Goal: Transaction & Acquisition: Purchase product/service

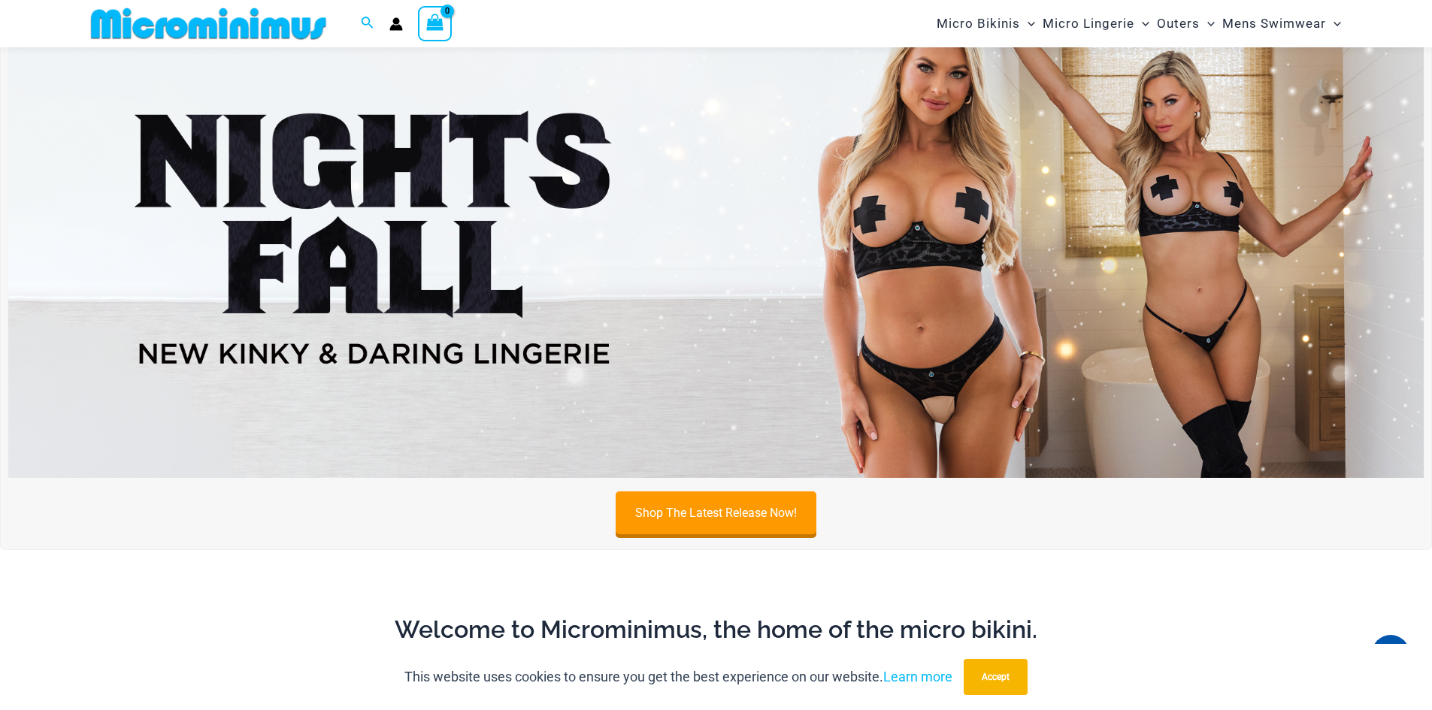
scroll to position [1333, 0]
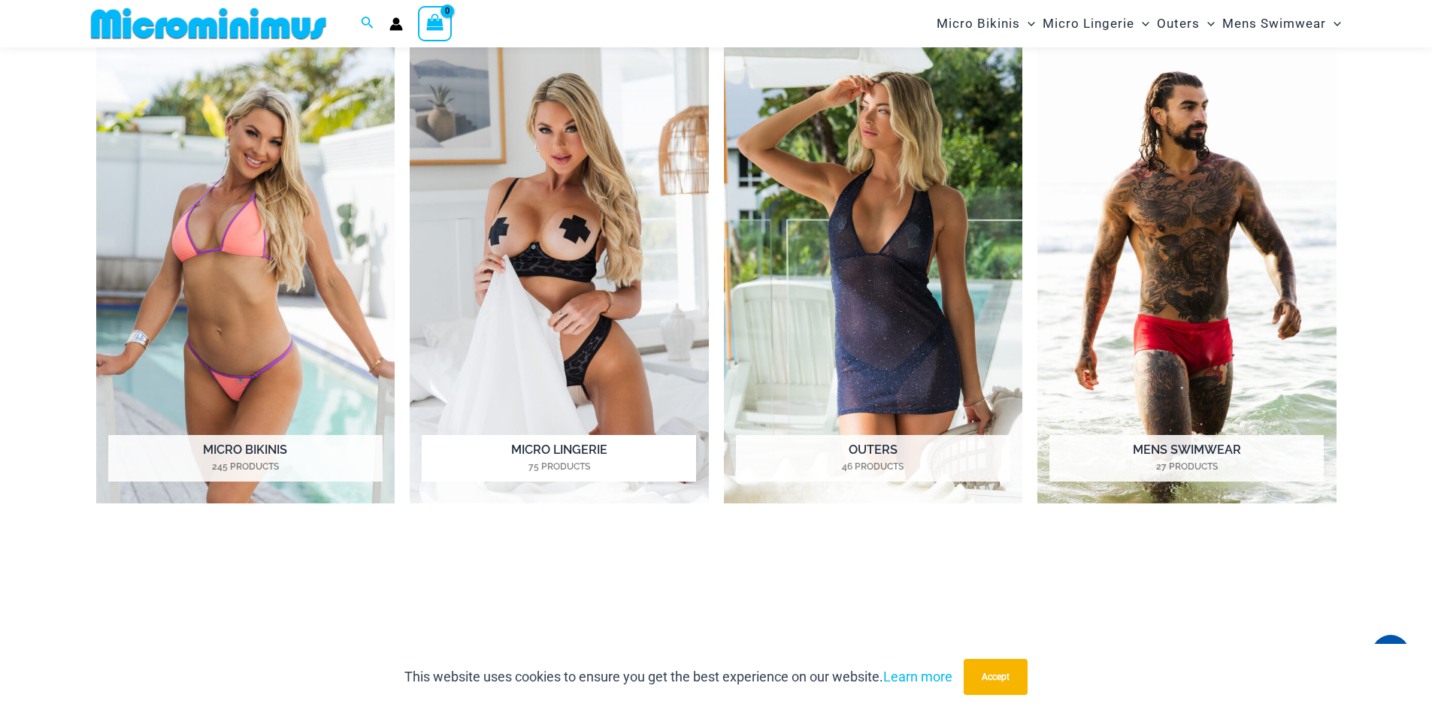
click at [573, 206] on img "Visit product category Micro Lingerie" at bounding box center [559, 274] width 299 height 459
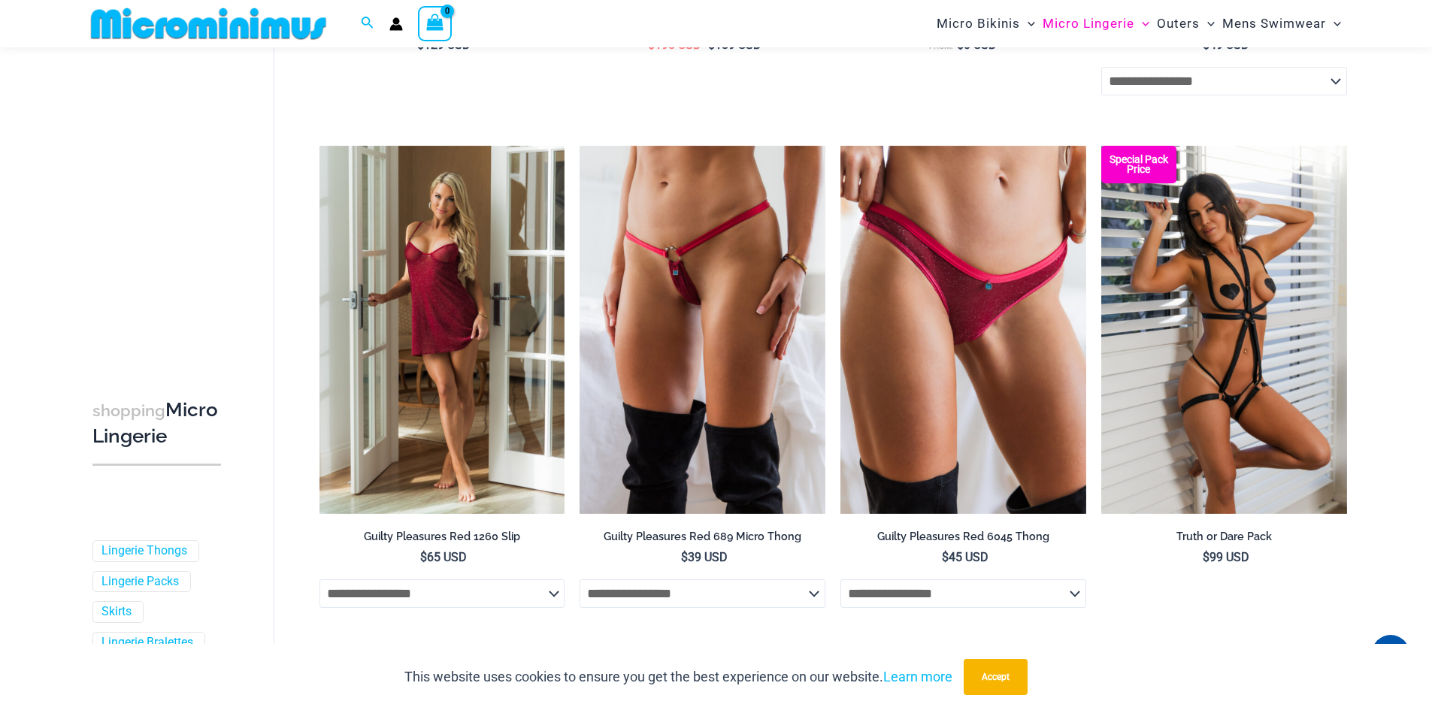
scroll to position [534, 0]
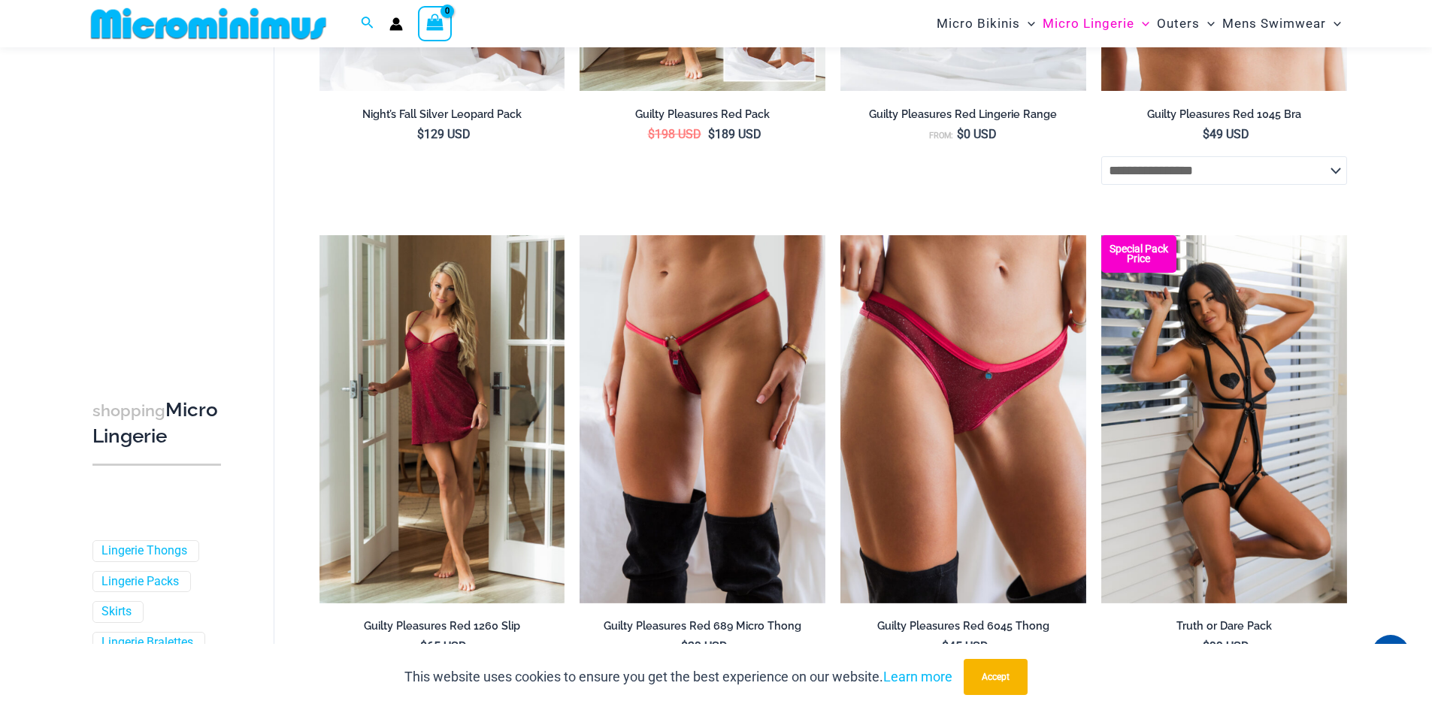
drag, startPoint x: 1441, startPoint y: 81, endPoint x: 1381, endPoint y: 162, distance: 100.4
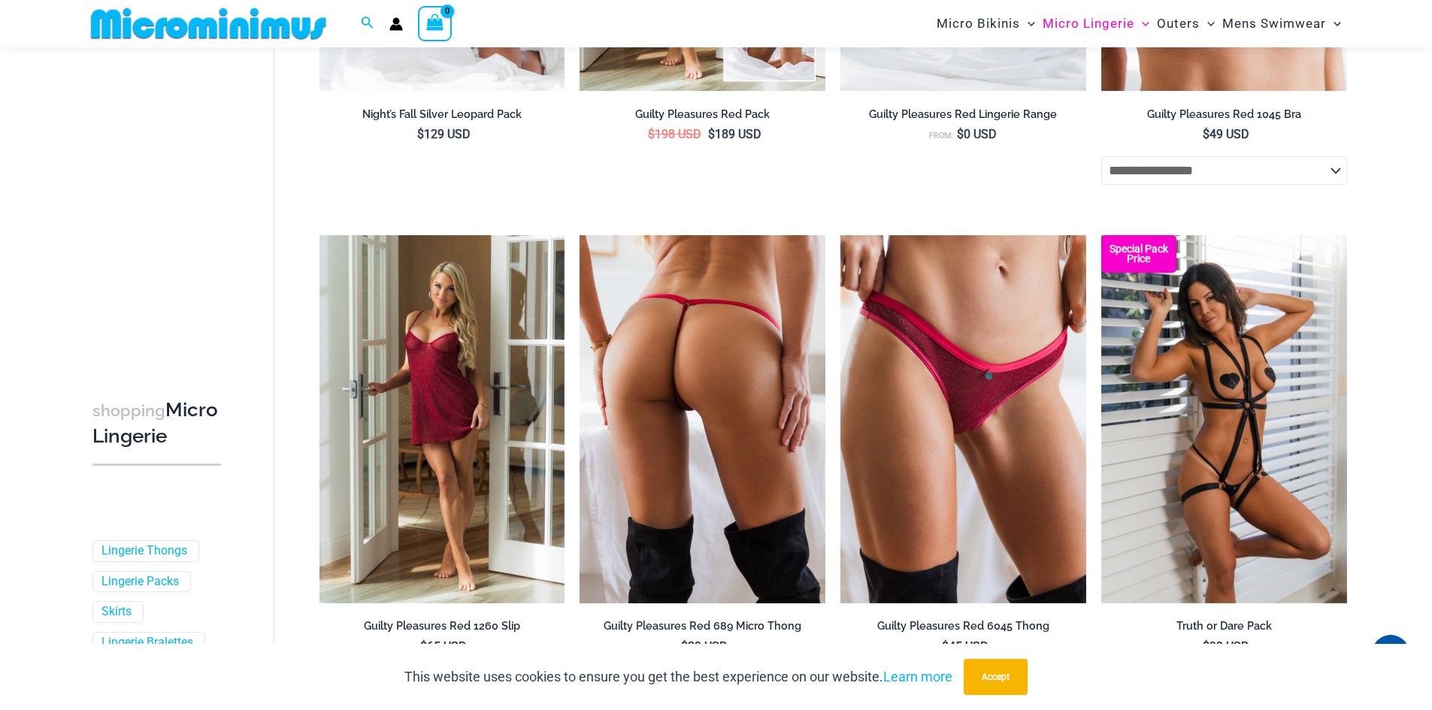
click at [625, 304] on img at bounding box center [702, 419] width 246 height 368
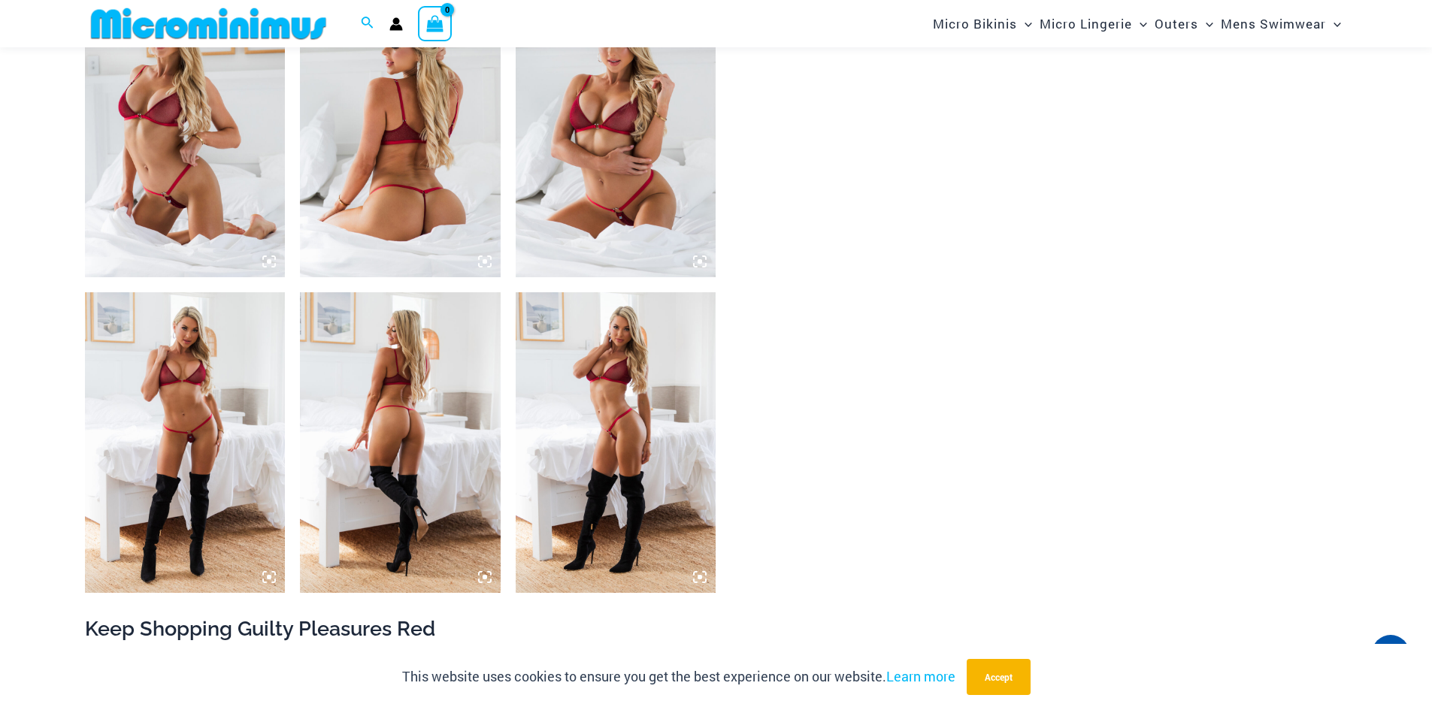
scroll to position [1459, 0]
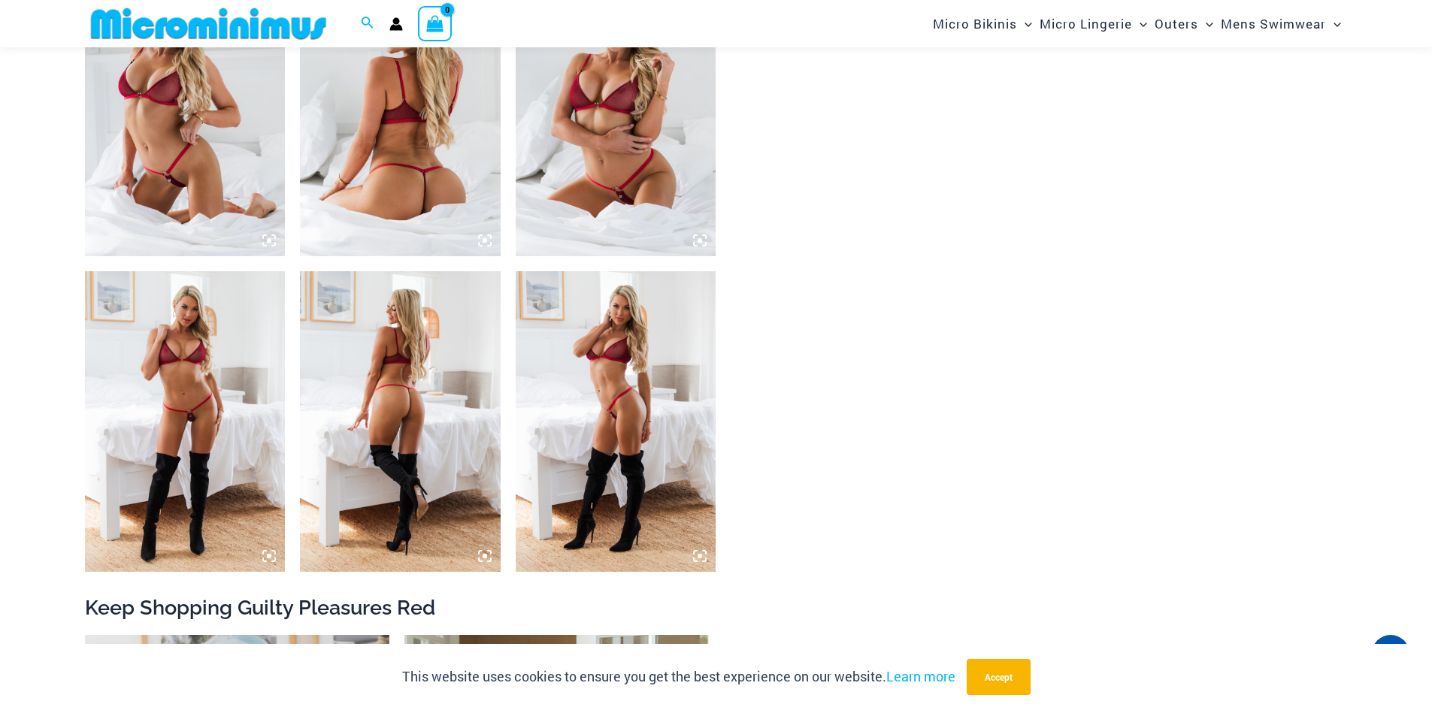
click at [442, 121] on img at bounding box center [400, 106] width 201 height 301
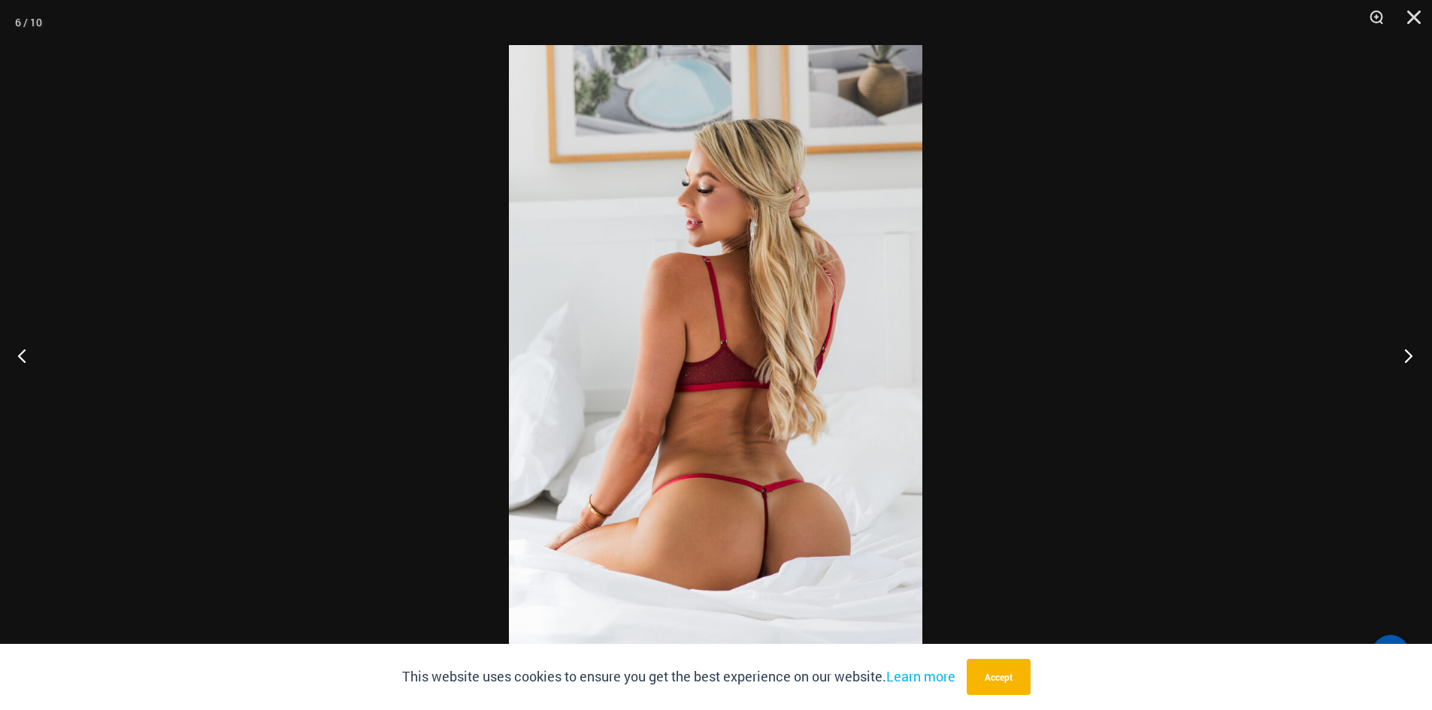
click at [1413, 356] on button "Next" at bounding box center [1403, 355] width 56 height 75
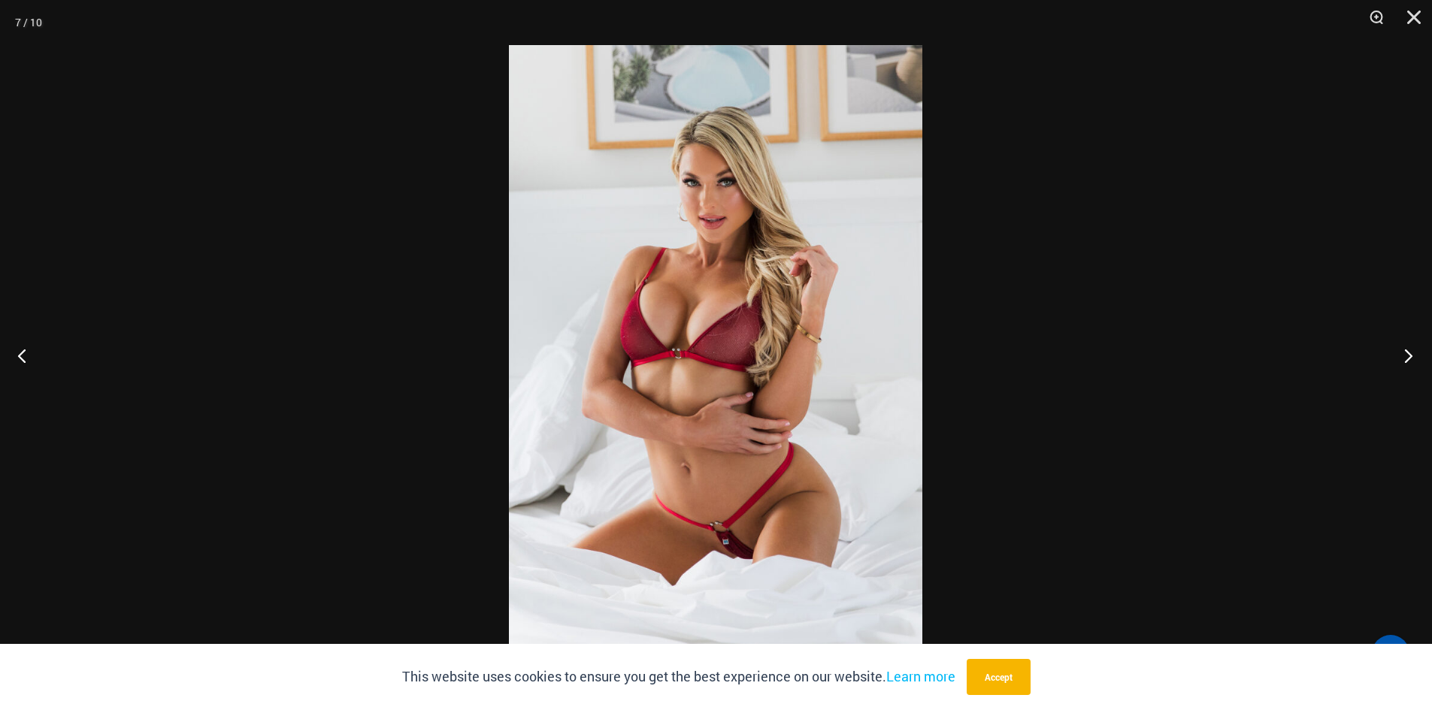
click at [1413, 356] on button "Next" at bounding box center [1403, 355] width 56 height 75
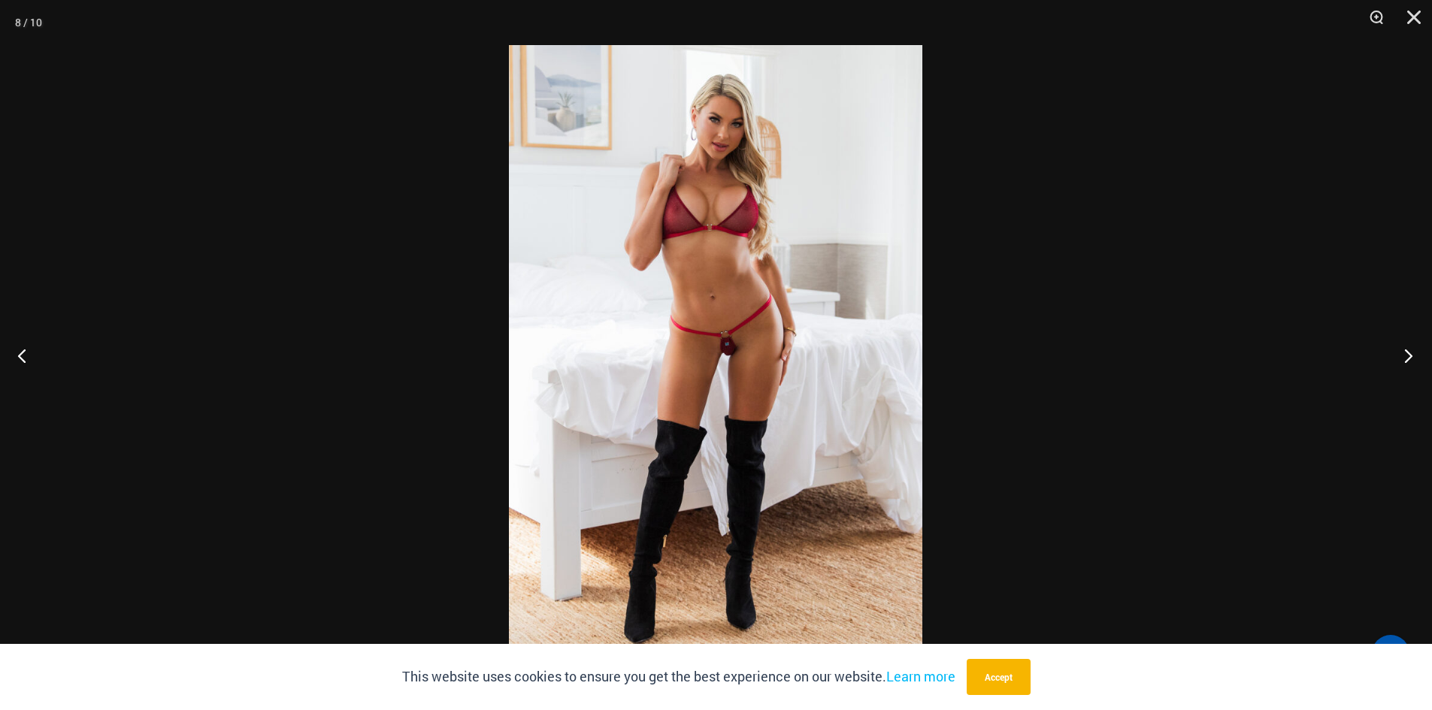
click at [1413, 356] on button "Next" at bounding box center [1403, 355] width 56 height 75
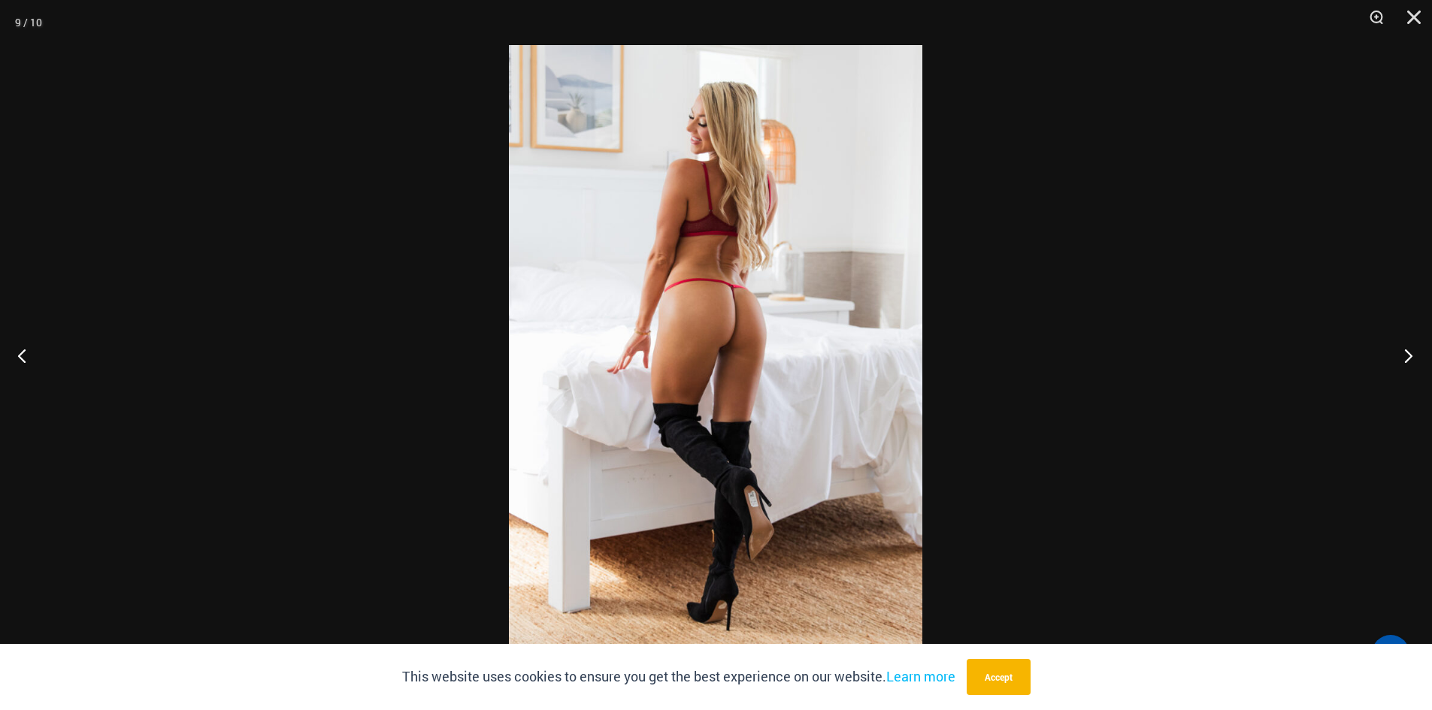
click at [1413, 356] on button "Next" at bounding box center [1403, 355] width 56 height 75
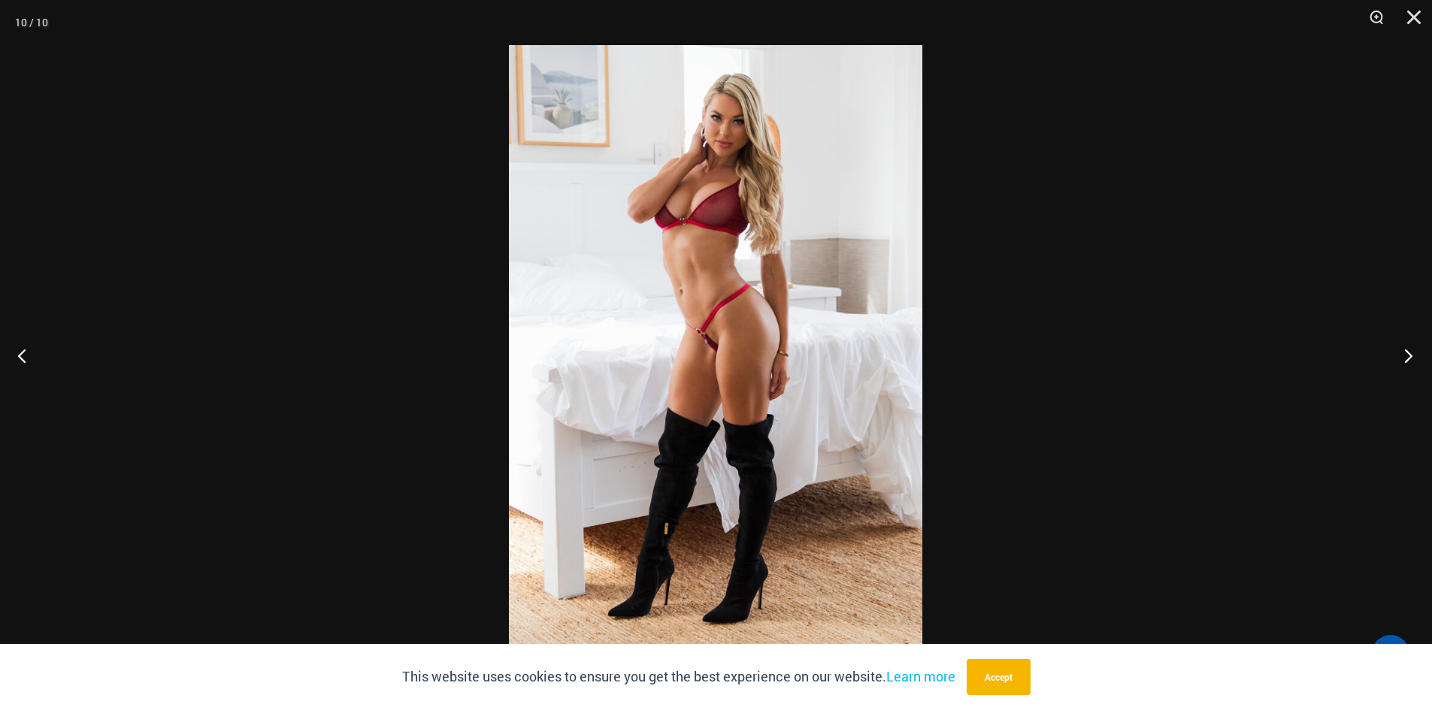
click at [1413, 356] on button "Next" at bounding box center [1403, 355] width 56 height 75
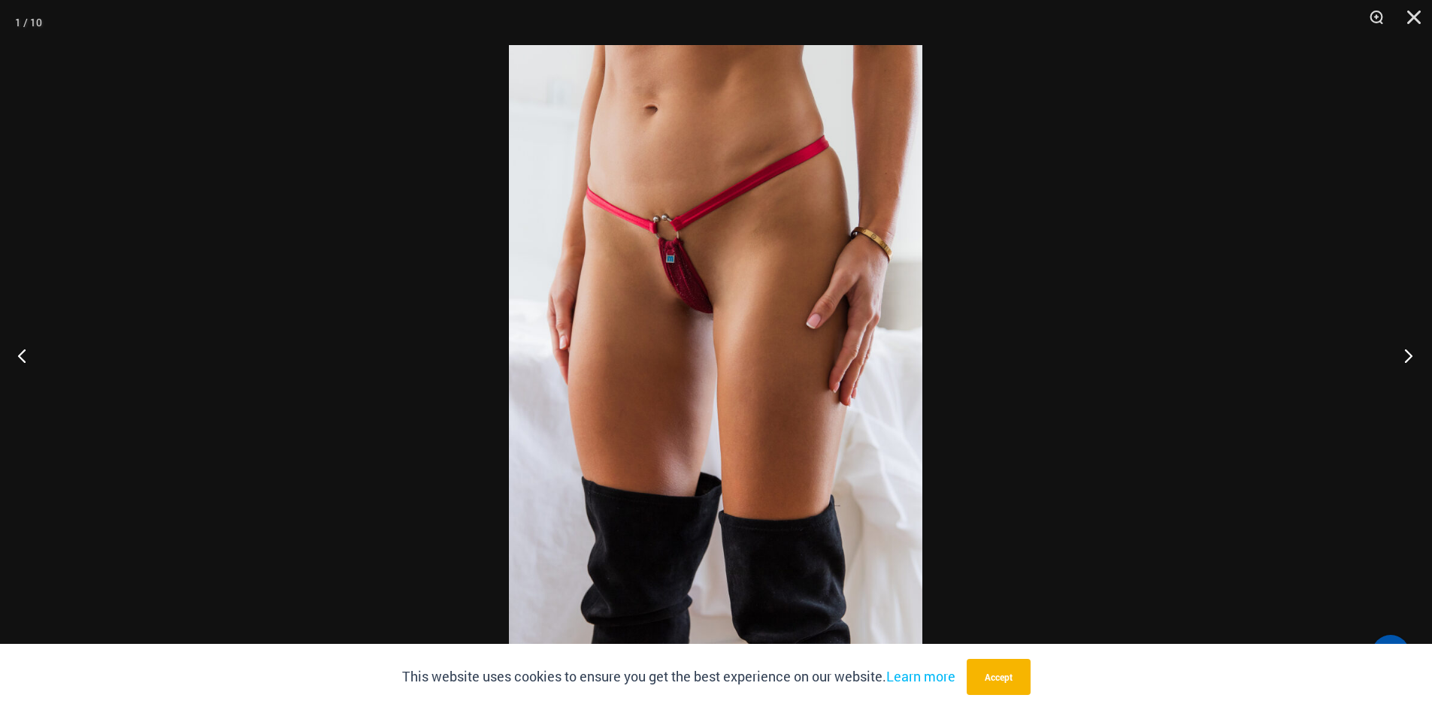
click at [1413, 356] on button "Next" at bounding box center [1403, 355] width 56 height 75
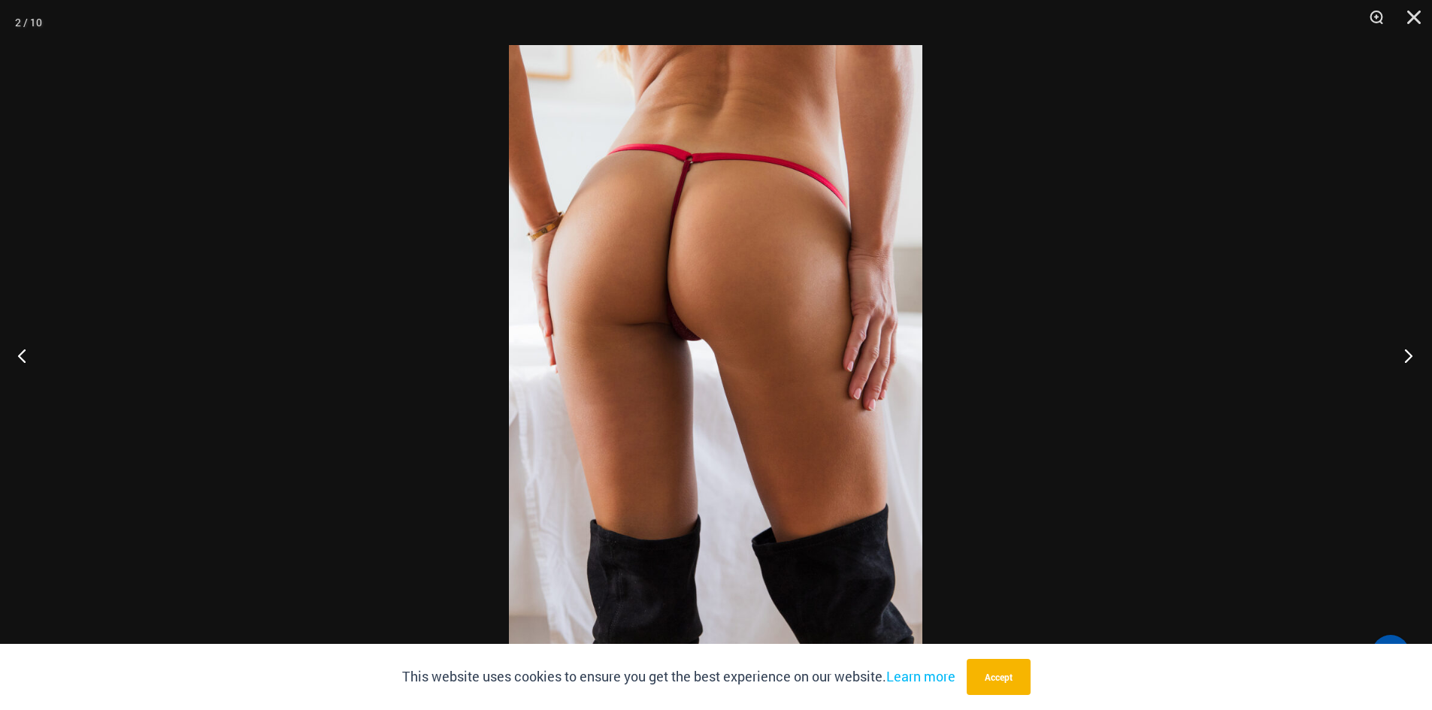
click at [1413, 356] on button "Next" at bounding box center [1403, 355] width 56 height 75
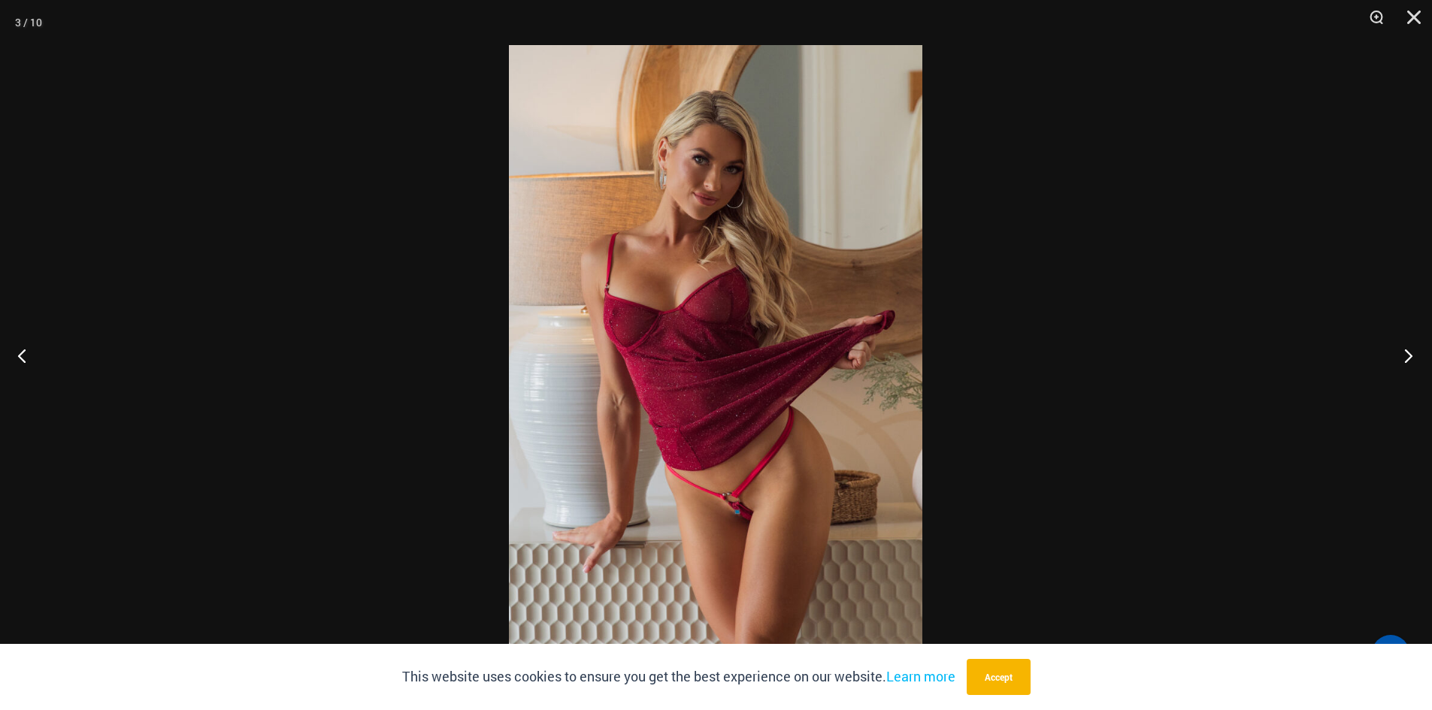
click at [1413, 356] on button "Next" at bounding box center [1403, 355] width 56 height 75
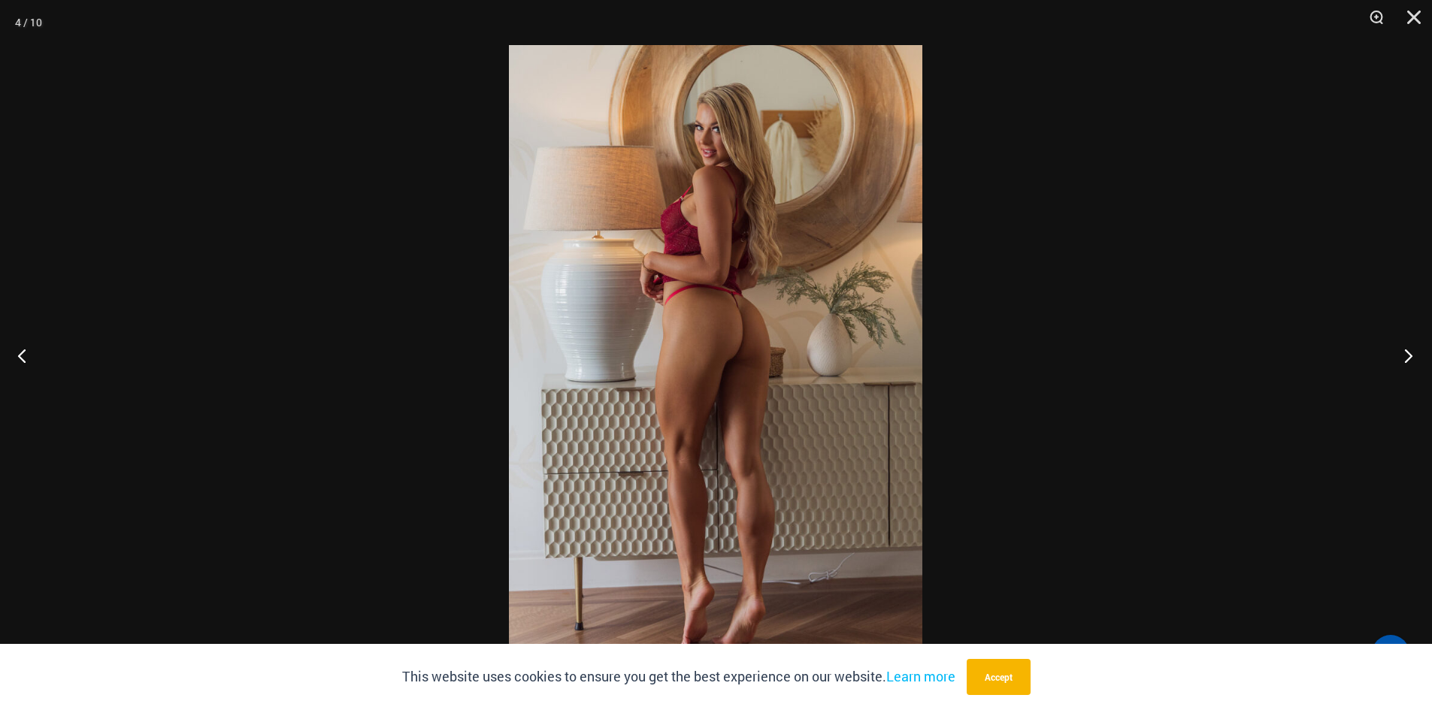
click at [1413, 356] on button "Next" at bounding box center [1403, 355] width 56 height 75
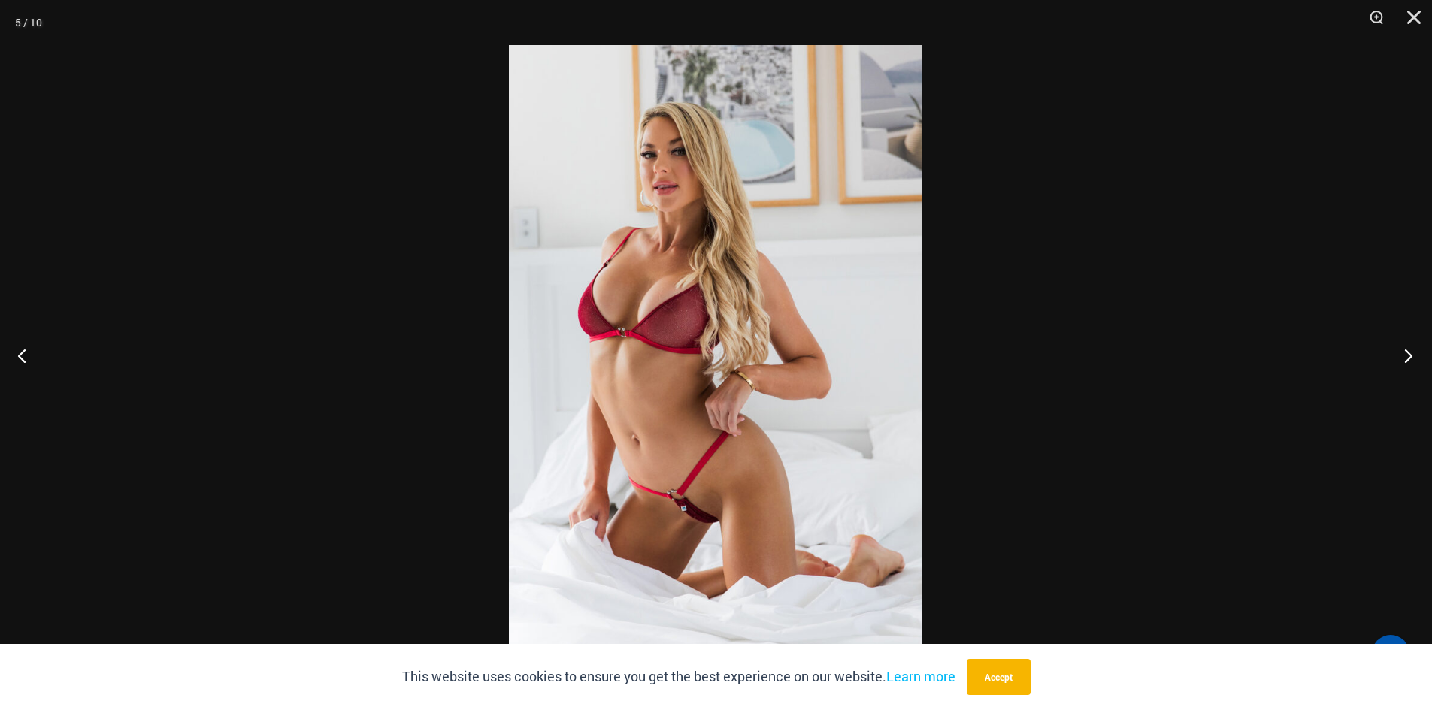
click at [1413, 356] on button "Next" at bounding box center [1403, 355] width 56 height 75
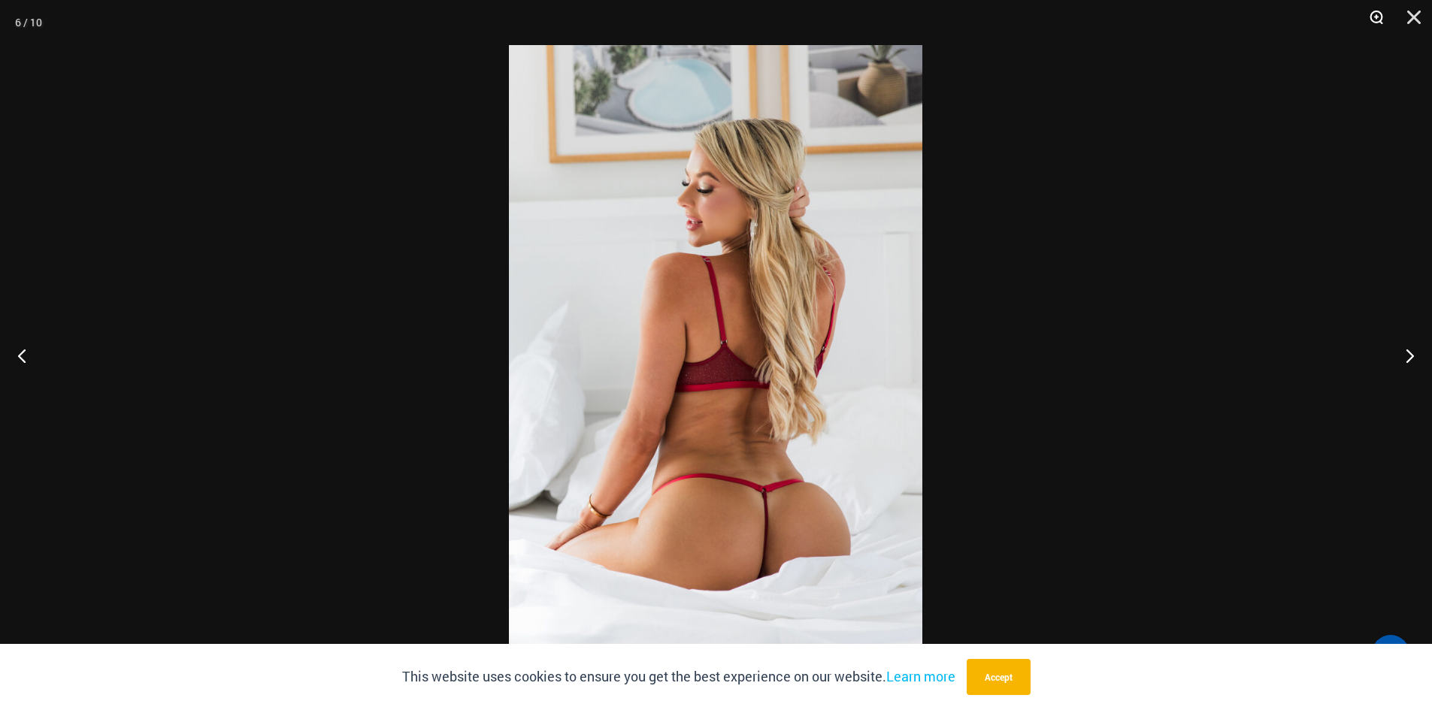
click at [1372, 21] on button "Zoom" at bounding box center [1371, 22] width 38 height 45
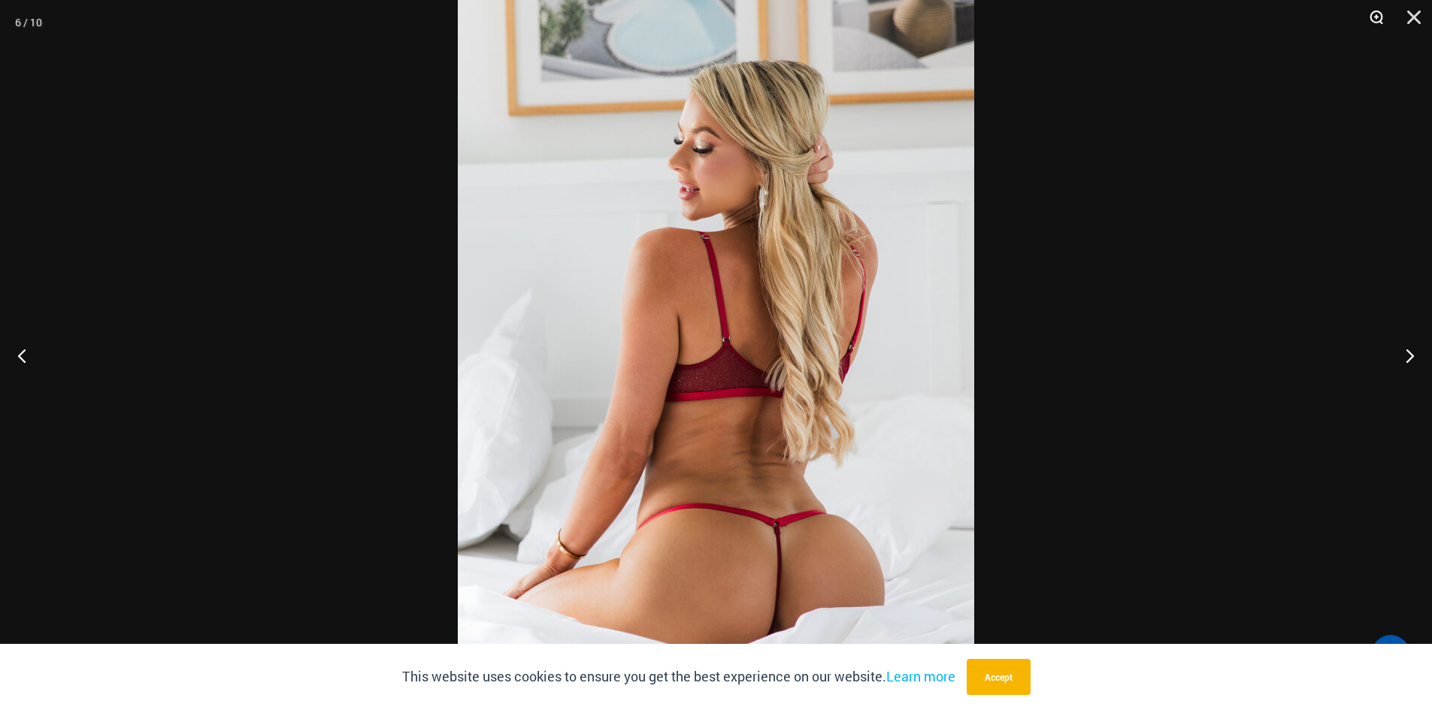
click at [1372, 21] on button "Zoom" at bounding box center [1371, 22] width 38 height 45
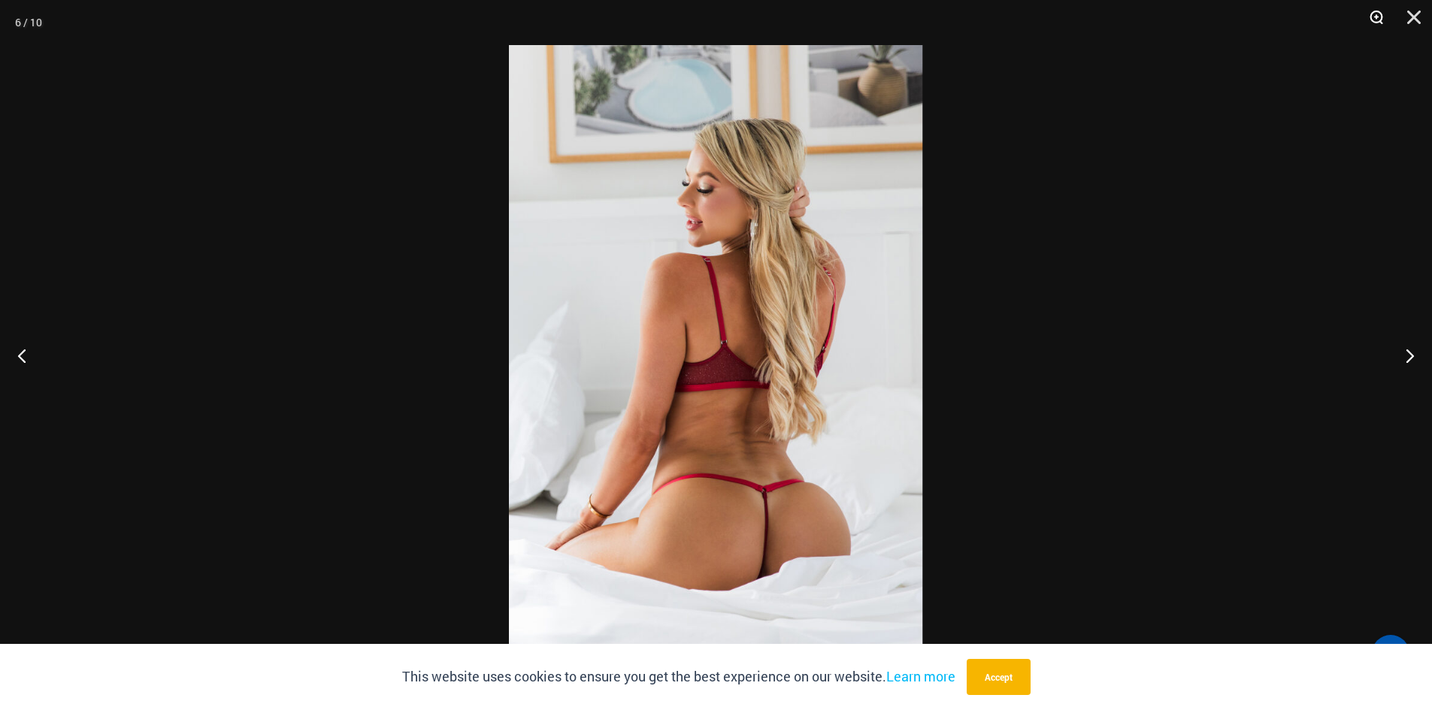
click at [1372, 21] on button "Zoom" at bounding box center [1371, 22] width 38 height 45
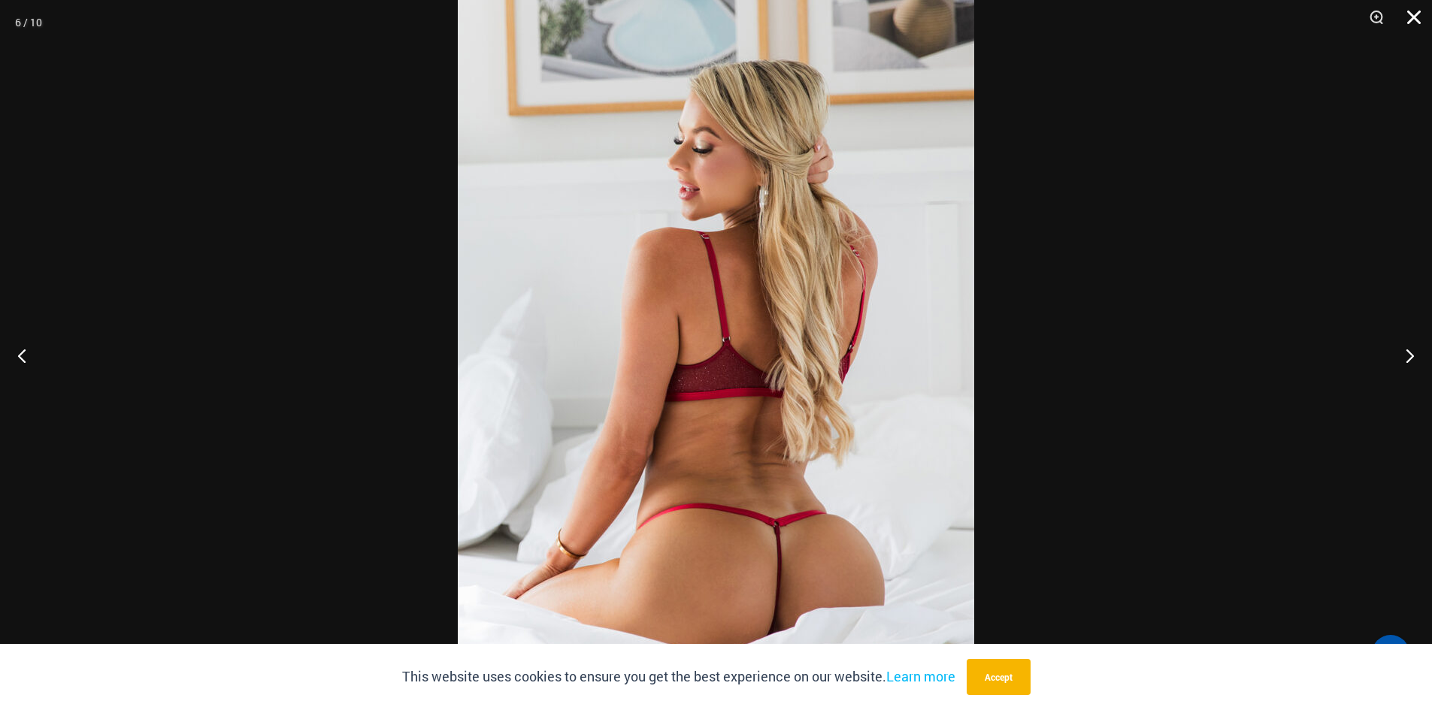
click at [1420, 14] on button "Close" at bounding box center [1409, 22] width 38 height 45
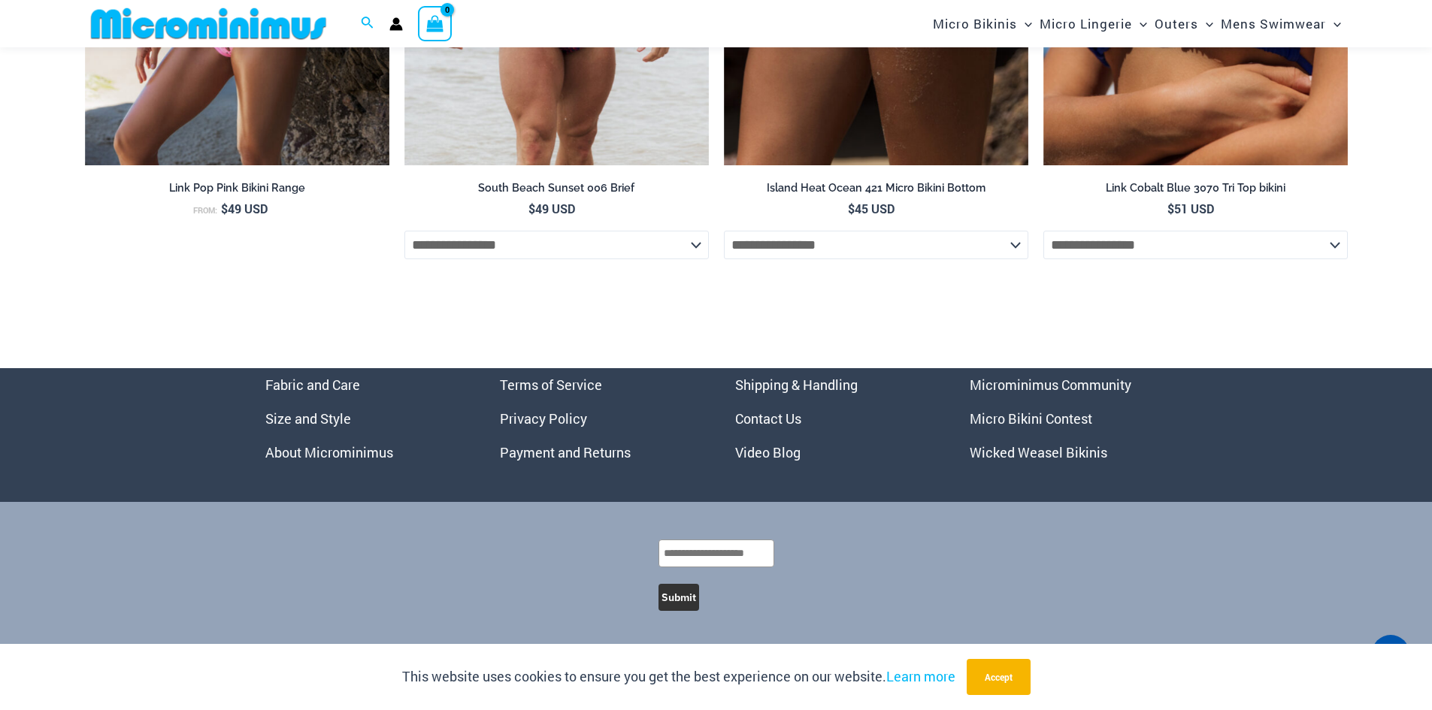
scroll to position [5754, 0]
click at [1049, 417] on link "Micro Bikini Contest" at bounding box center [1031, 419] width 123 height 18
